Goal: Task Accomplishment & Management: Manage account settings

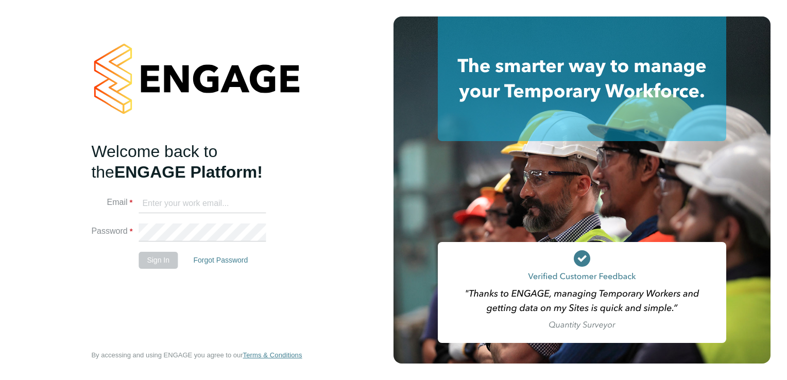
type input "[PERSON_NAME][EMAIL_ADDRESS][PERSON_NAME][DOMAIN_NAME]"
click at [145, 260] on button "Sign In" at bounding box center [158, 261] width 39 height 16
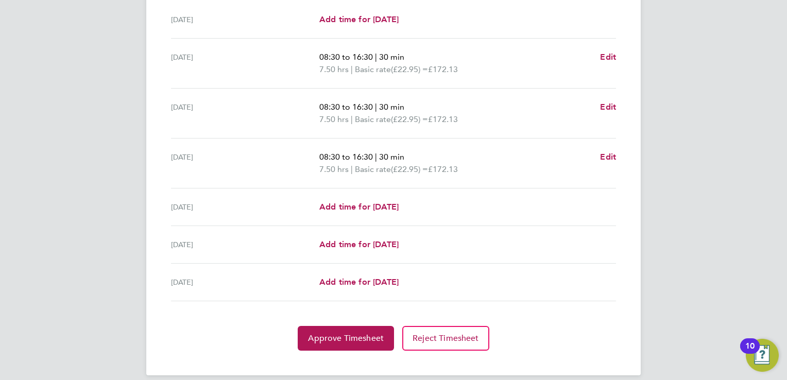
scroll to position [338, 0]
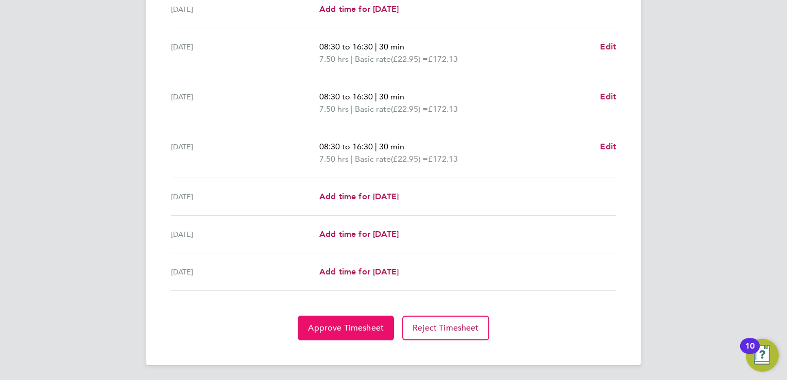
click at [334, 332] on button "Approve Timesheet" at bounding box center [346, 328] width 96 height 25
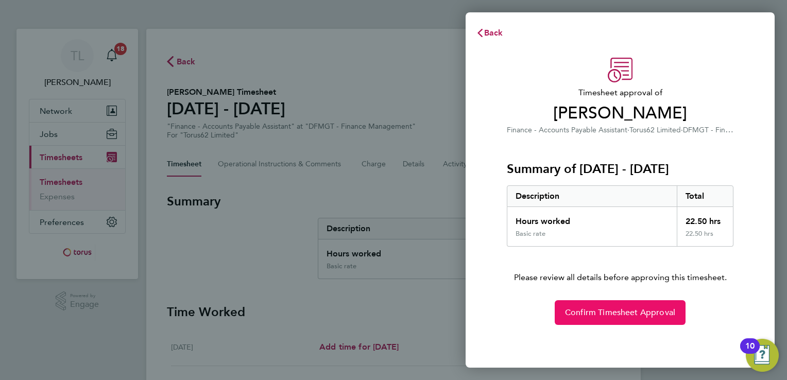
click at [593, 312] on span "Confirm Timesheet Approval" at bounding box center [620, 313] width 110 height 10
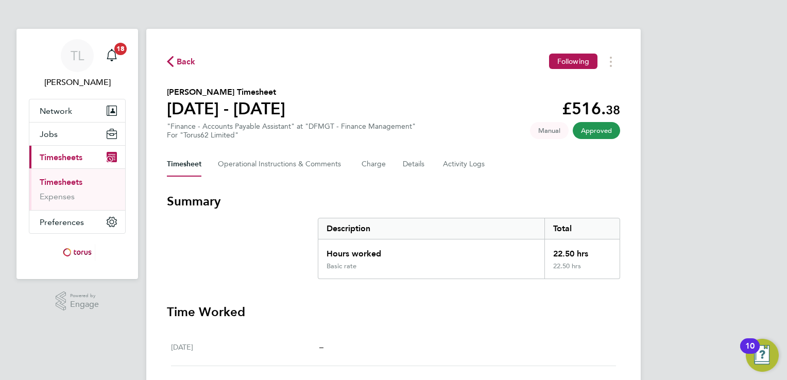
click at [68, 177] on link "Timesheets" at bounding box center [61, 182] width 43 height 10
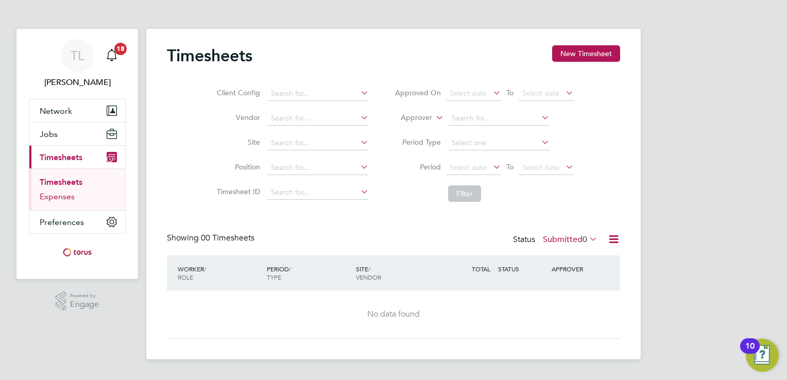
click at [65, 200] on link "Expenses" at bounding box center [57, 197] width 35 height 10
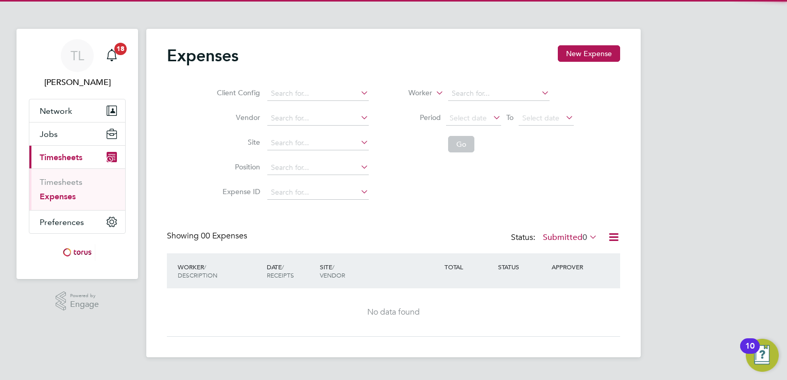
click at [69, 190] on li "Timesheets" at bounding box center [78, 184] width 77 height 14
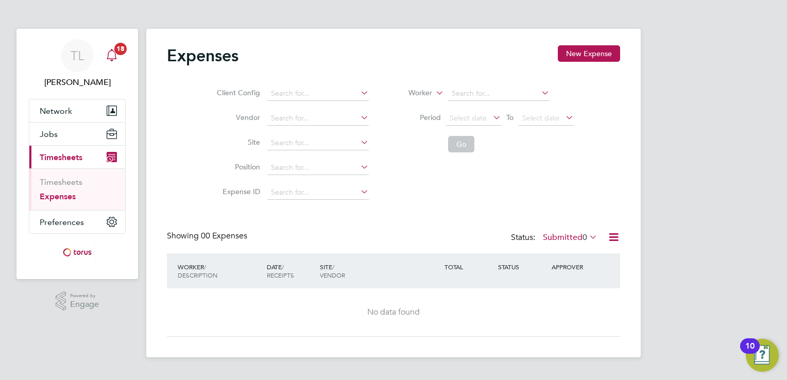
click at [114, 56] on icon "Main navigation" at bounding box center [112, 55] width 12 height 12
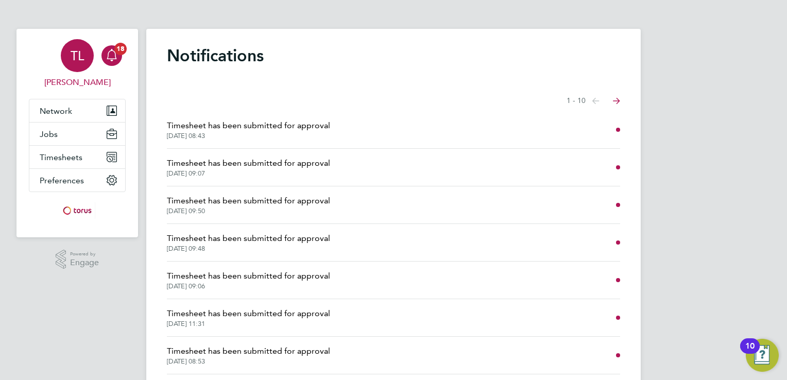
click at [80, 68] on div "TL" at bounding box center [77, 55] width 33 height 33
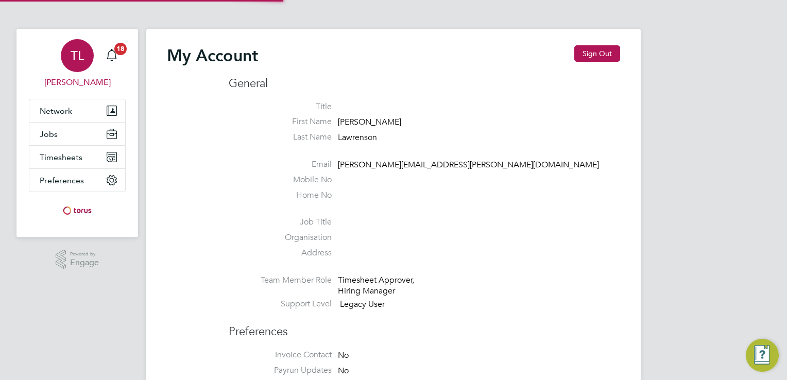
type input "[PERSON_NAME][EMAIL_ADDRESS][PERSON_NAME][DOMAIN_NAME]"
